Goal: Find specific page/section: Find specific page/section

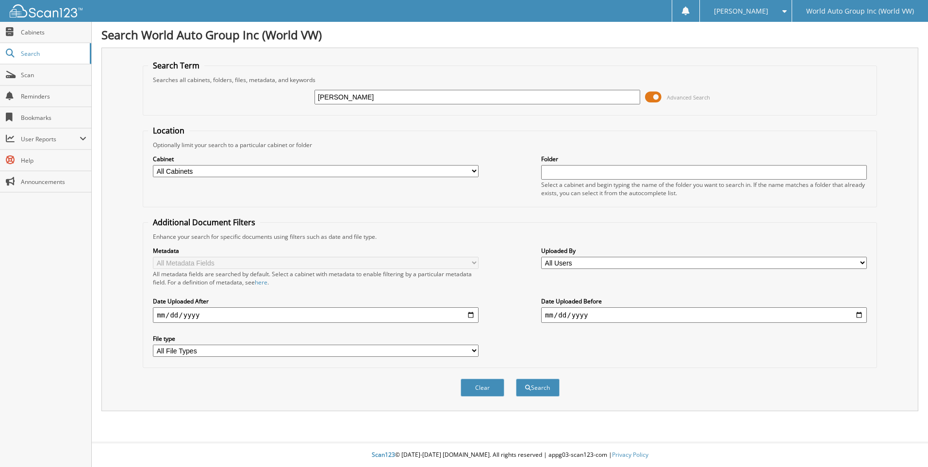
type input "MARILYN LEVY"
click at [516, 379] on button "Search" at bounding box center [538, 388] width 44 height 18
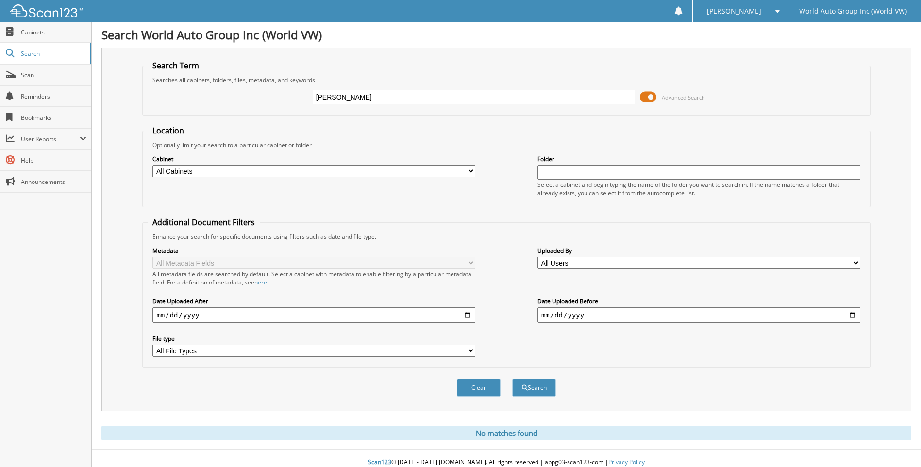
scroll to position [8, 0]
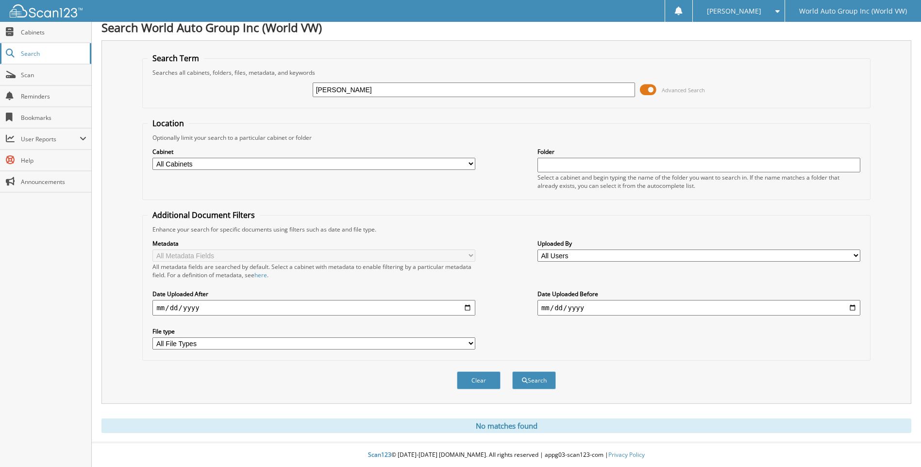
drag, startPoint x: 385, startPoint y: 92, endPoint x: 68, endPoint y: 58, distance: 319.2
click at [71, 59] on body "RYAN L. Settings Logout World Auto Group Inc (World VW) Close Cabinets Search S…" at bounding box center [460, 230] width 921 height 474
type input "JC600481"
click at [512, 371] on button "Search" at bounding box center [534, 380] width 44 height 18
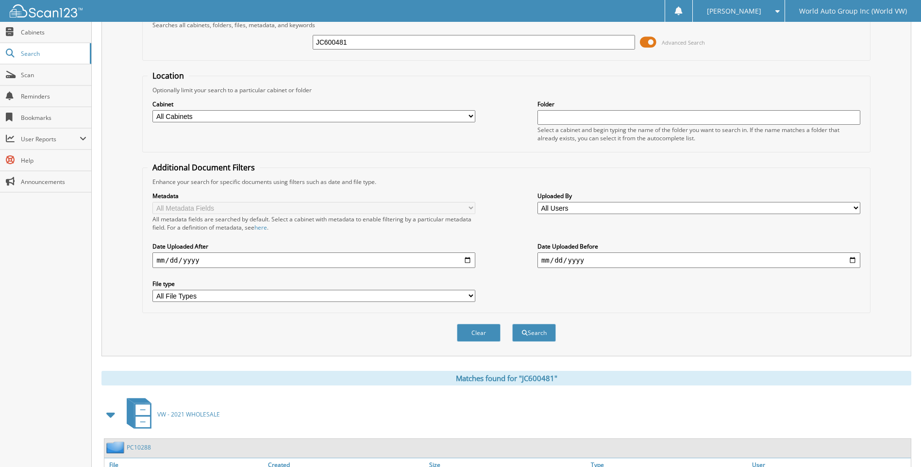
scroll to position [130, 0]
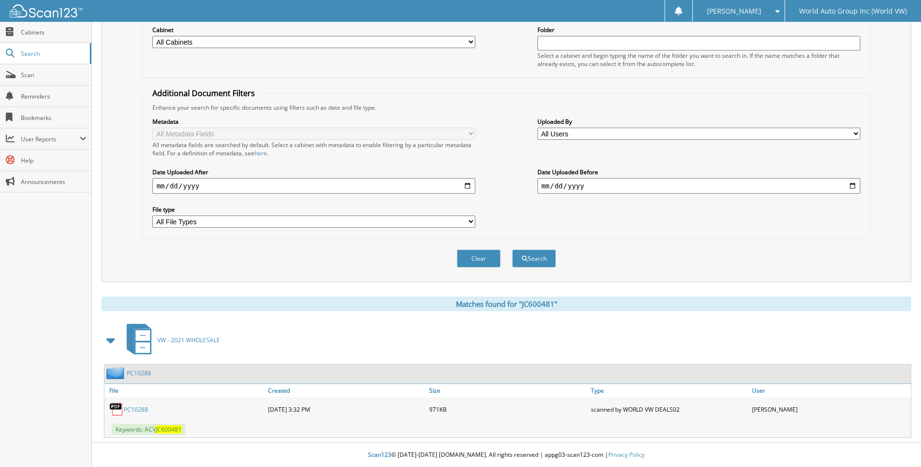
click at [129, 406] on link "PC10288" at bounding box center [136, 409] width 24 height 8
click at [134, 411] on link "PC10288" at bounding box center [136, 409] width 24 height 8
click at [133, 411] on link "PC10288" at bounding box center [136, 409] width 24 height 8
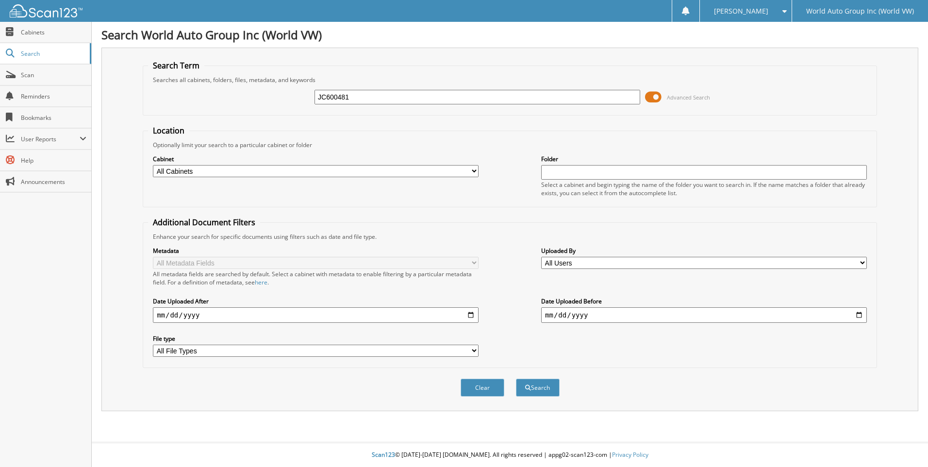
type input "JC600481"
click at [516, 379] on button "Search" at bounding box center [538, 388] width 44 height 18
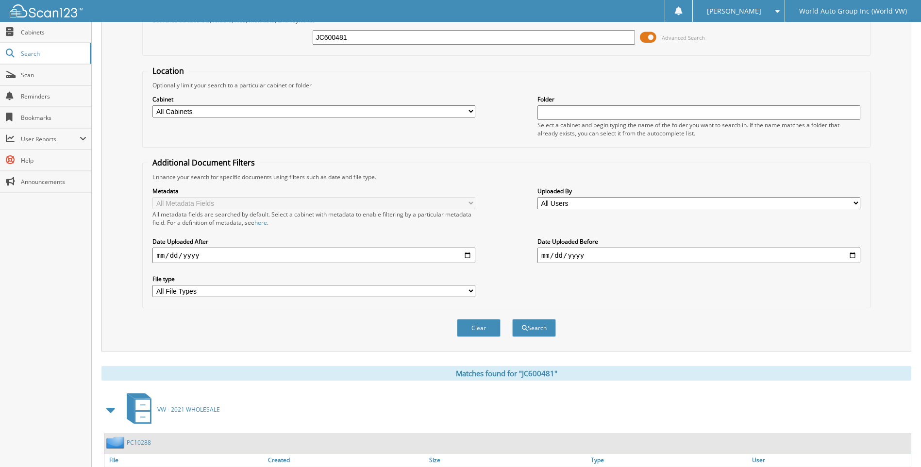
scroll to position [130, 0]
